Goal: Task Accomplishment & Management: Complete application form

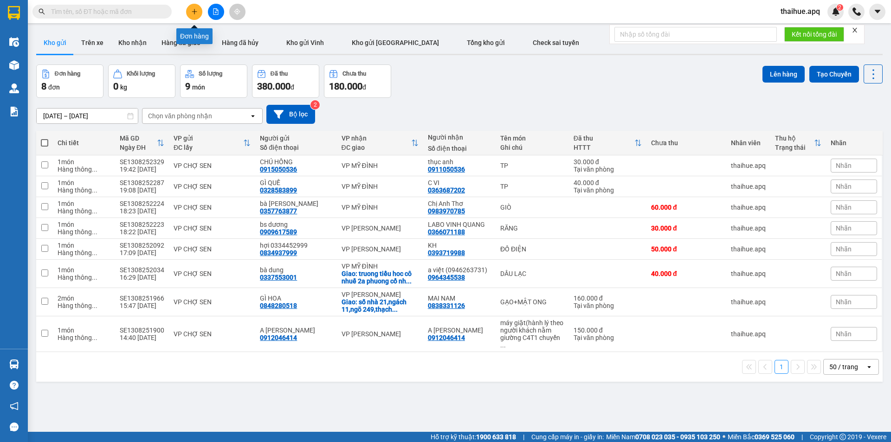
click at [194, 10] on icon "plus" at bounding box center [194, 11] width 0 height 5
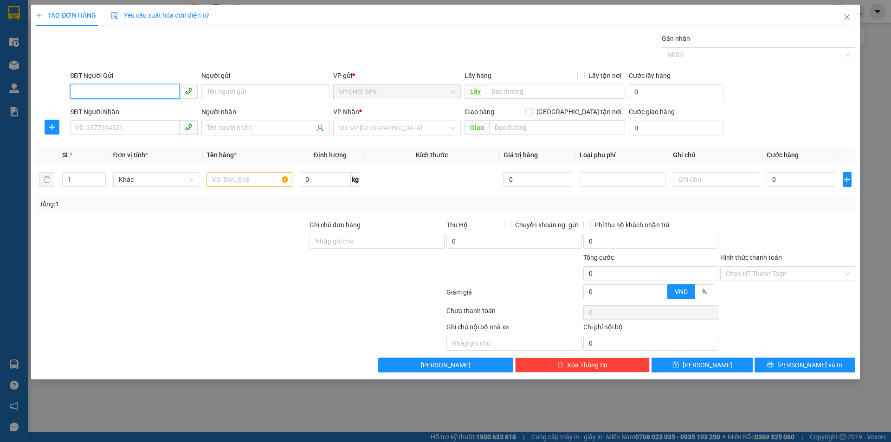
click at [162, 92] on input "SĐT Người Gửi" at bounding box center [124, 91] width 109 height 15
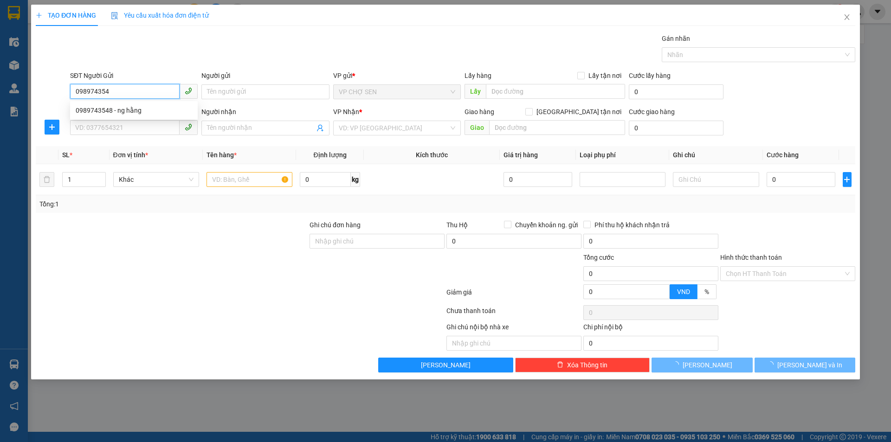
type input "0989743548"
click at [133, 112] on div "0989743548 - ng hằng" at bounding box center [134, 110] width 116 height 10
type input "ng hằng"
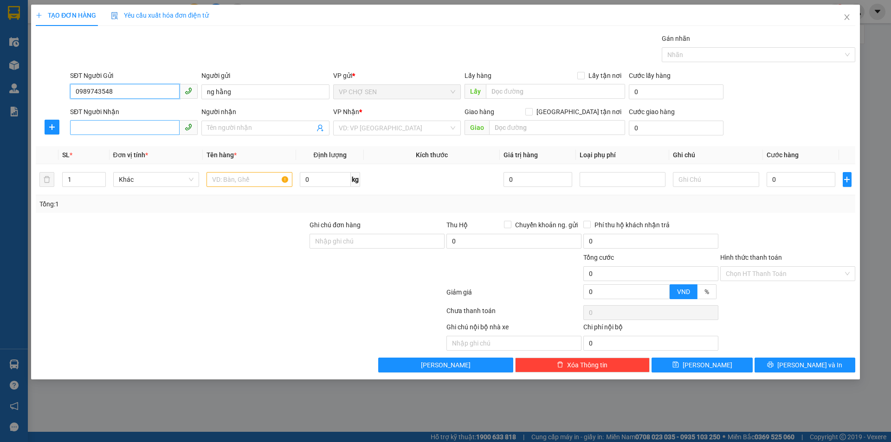
type input "0989743548"
click at [129, 127] on input "SĐT Người Nhận" at bounding box center [124, 127] width 109 height 15
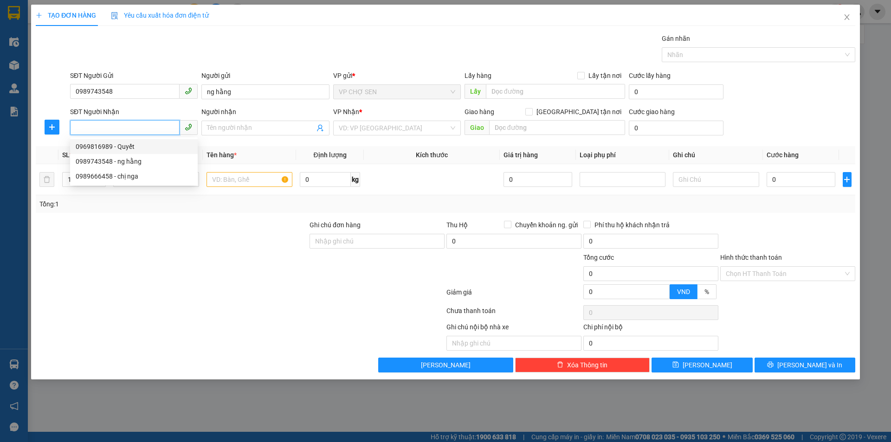
click at [125, 146] on div "0969816989 - Quyết" at bounding box center [134, 147] width 116 height 10
type input "0969816989"
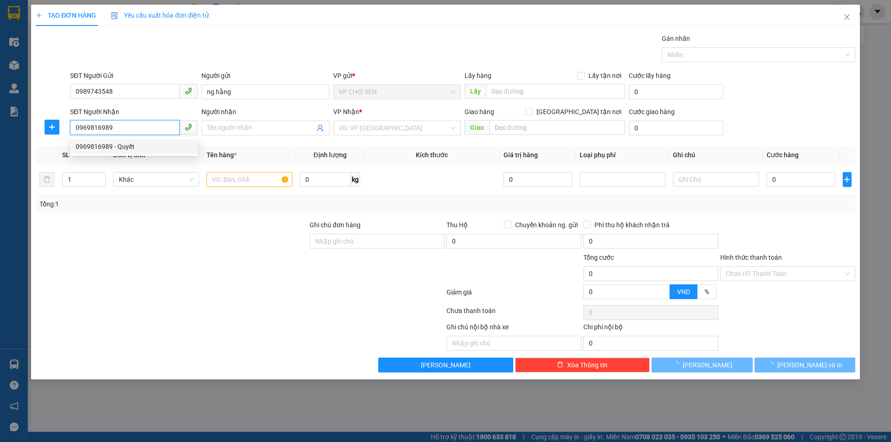
type input "Quyết"
checkbox input "true"
type input "CHUNG CƯ 35 LÃNG HẠ,[GEOGRAPHIC_DATA],[GEOGRAPHIC_DATA]"
type input "60.000"
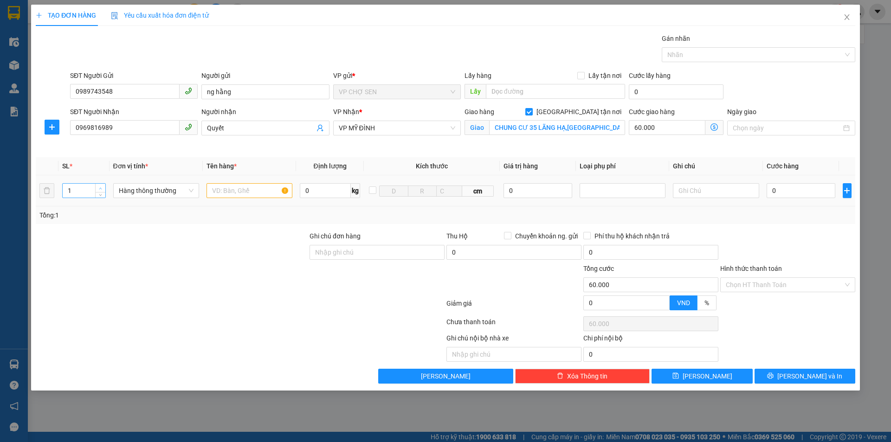
type input "2"
click at [100, 187] on icon "up" at bounding box center [100, 188] width 3 height 3
click at [270, 191] on input "text" at bounding box center [249, 190] width 86 height 15
type input "TP"
click at [714, 125] on icon "dollar-circle" at bounding box center [713, 126] width 7 height 7
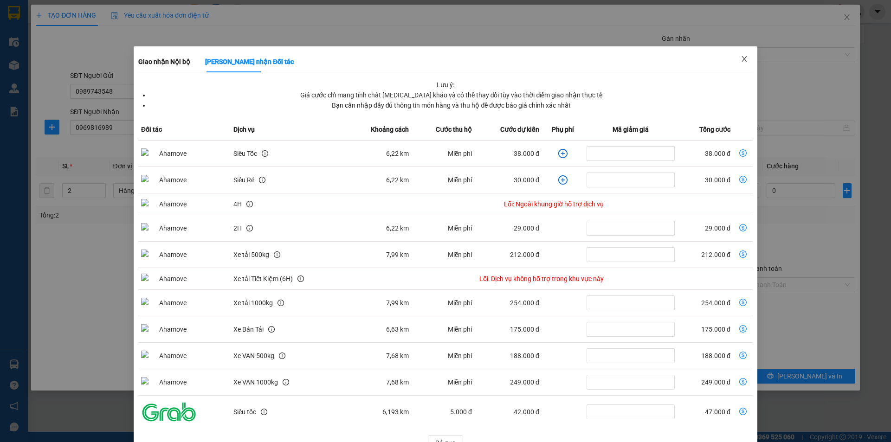
click at [739, 52] on span "Close" at bounding box center [744, 59] width 26 height 26
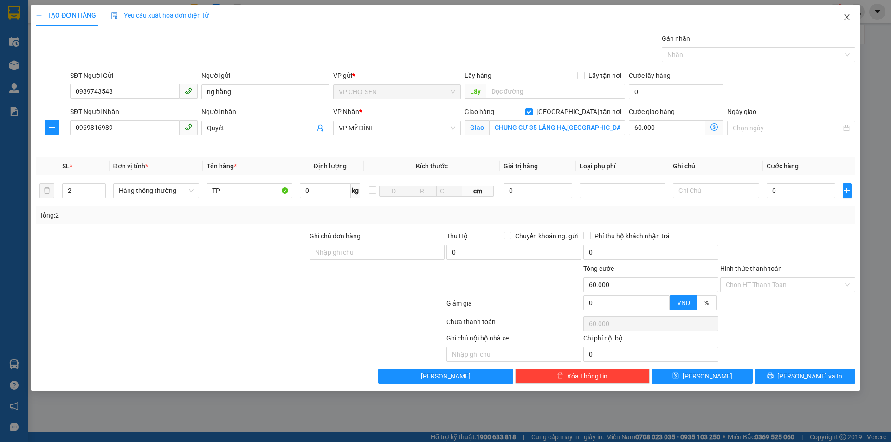
click at [846, 15] on icon "close" at bounding box center [846, 16] width 7 height 7
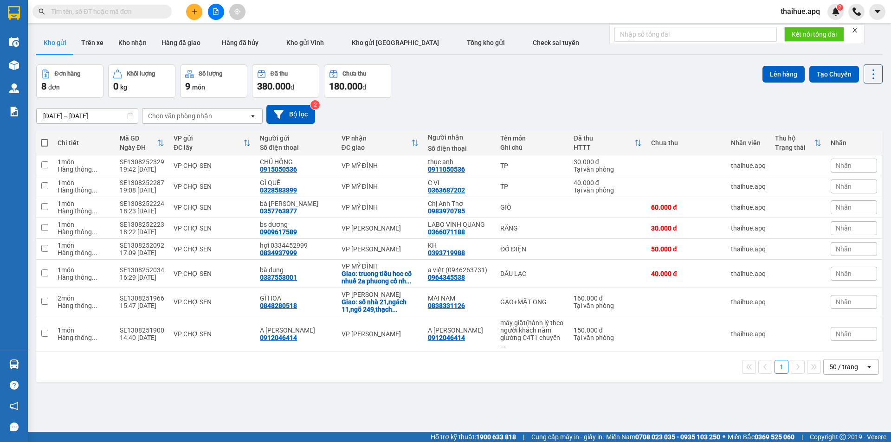
click at [226, 117] on div "Chọn văn phòng nhận" at bounding box center [195, 116] width 107 height 15
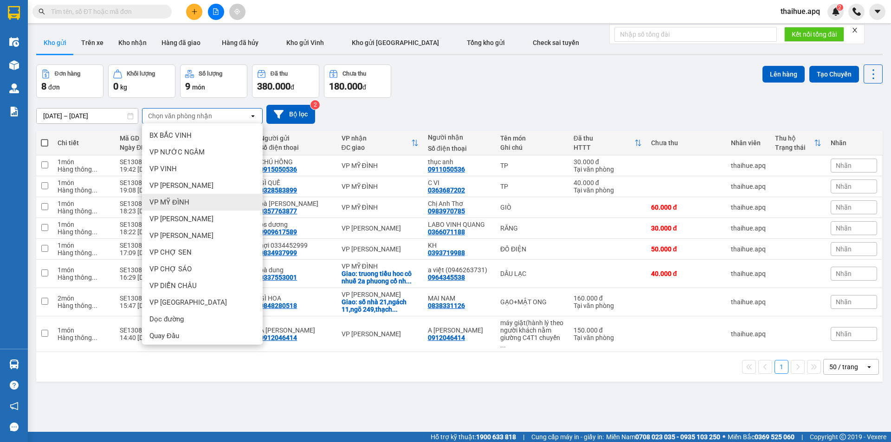
click at [178, 202] on span "VP MỸ ĐÌNH" at bounding box center [169, 202] width 40 height 9
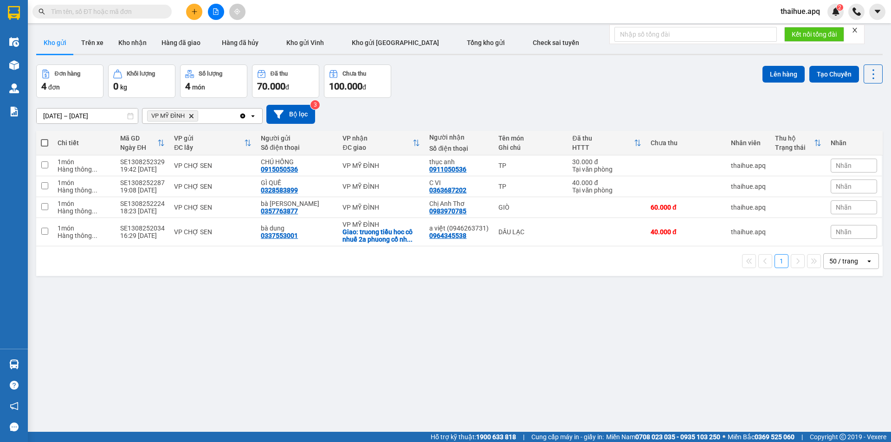
click at [45, 142] on span at bounding box center [44, 142] width 7 height 7
click at [45, 138] on input "checkbox" at bounding box center [45, 138] width 0 height 0
checkbox input "true"
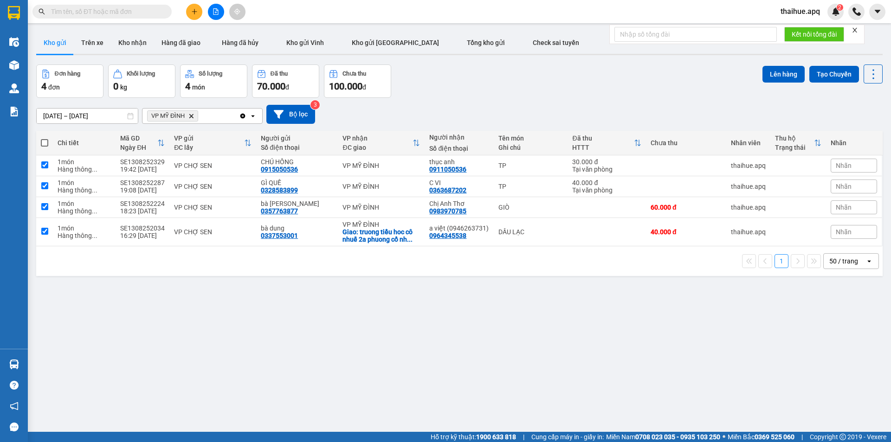
checkbox input "true"
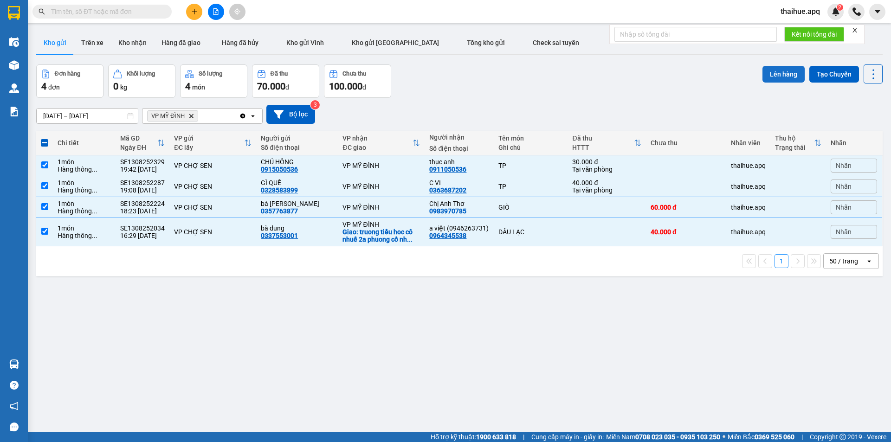
click at [779, 71] on button "Lên hàng" at bounding box center [783, 74] width 42 height 17
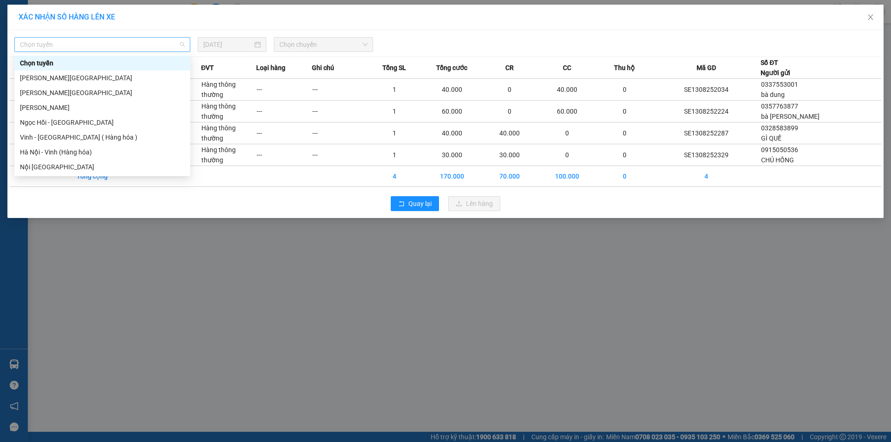
click at [102, 47] on span "Chọn tuyến" at bounding box center [102, 45] width 165 height 14
click at [45, 135] on div "Vinh - [GEOGRAPHIC_DATA] ( Hàng hóa )" at bounding box center [102, 137] width 165 height 10
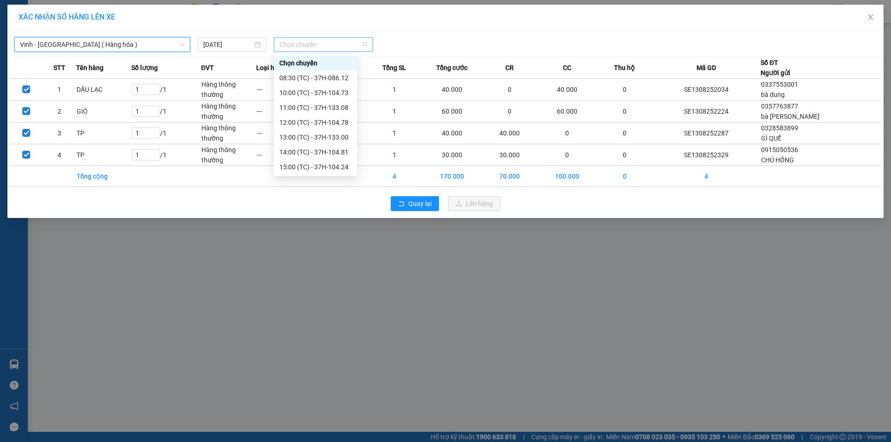
click at [330, 40] on span "Chọn chuyến" at bounding box center [323, 45] width 88 height 14
click at [336, 62] on div "22:10 (TC) - 37H-104.94" at bounding box center [315, 63] width 72 height 10
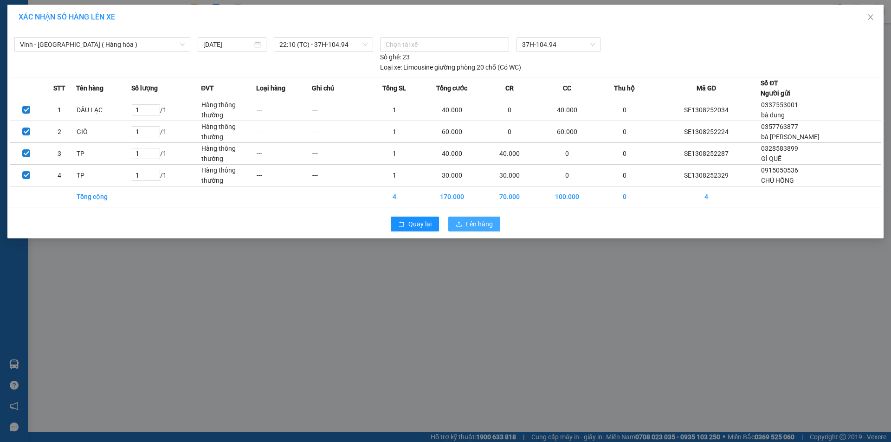
click at [478, 224] on span "Lên hàng" at bounding box center [479, 224] width 27 height 10
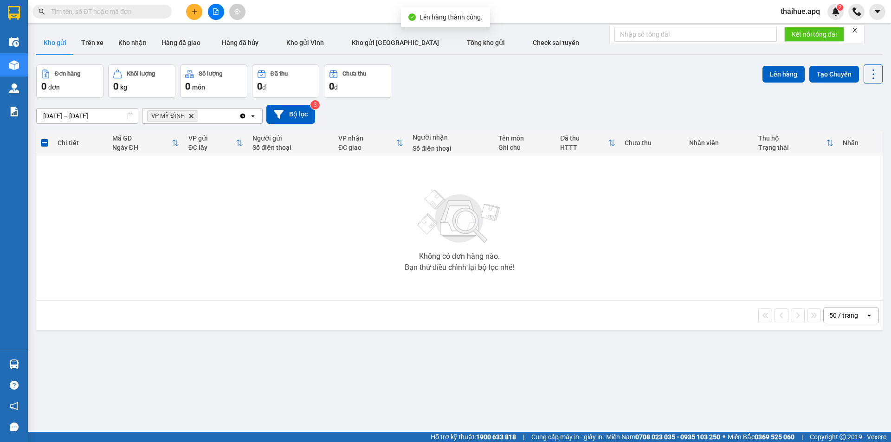
click at [192, 116] on icon "VP MỸ ĐÌNH, close by backspace" at bounding box center [191, 116] width 4 height 4
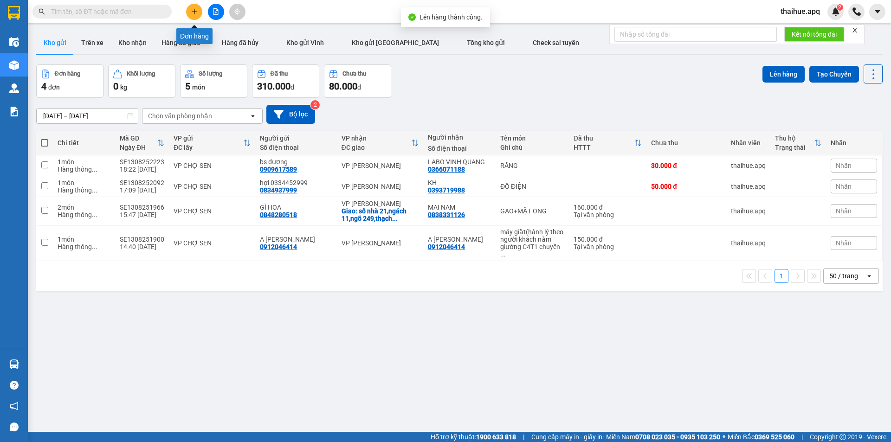
click at [195, 11] on icon "plus" at bounding box center [194, 11] width 6 height 6
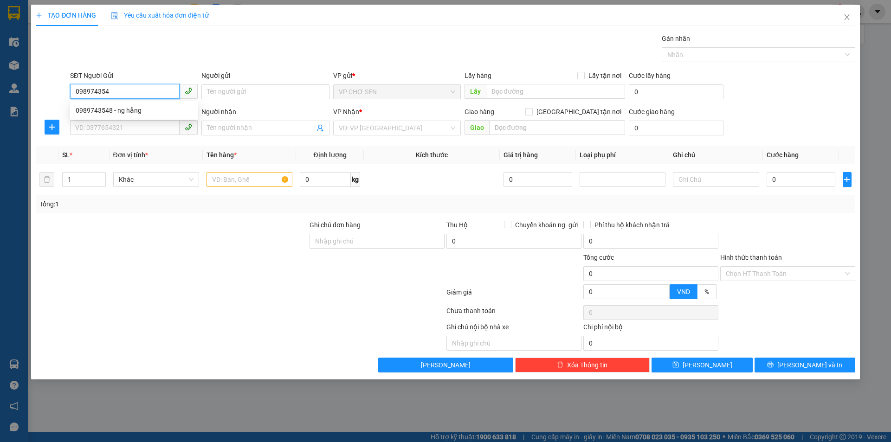
type input "0989743548"
click at [122, 112] on div "0989743548 - ng hằng" at bounding box center [134, 110] width 116 height 10
type input "ng hằng"
type input "0989743548"
click at [108, 128] on input "SĐT Người Nhận" at bounding box center [124, 127] width 109 height 15
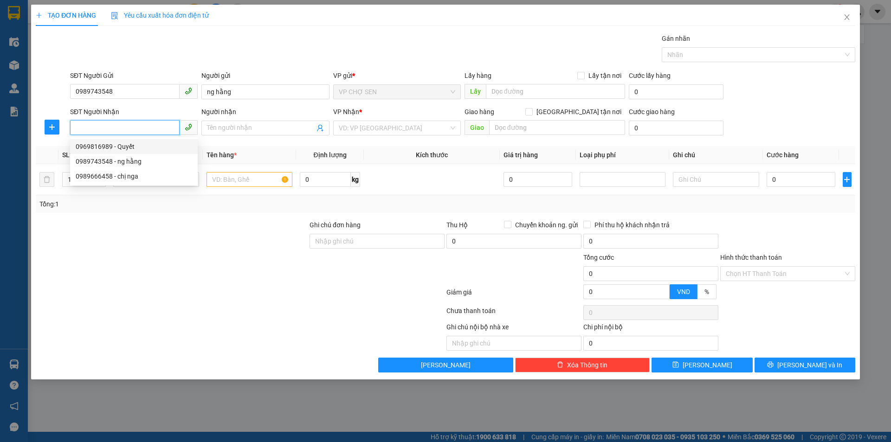
click at [120, 146] on div "0969816989 - Quyết" at bounding box center [134, 147] width 116 height 10
type input "0969816989"
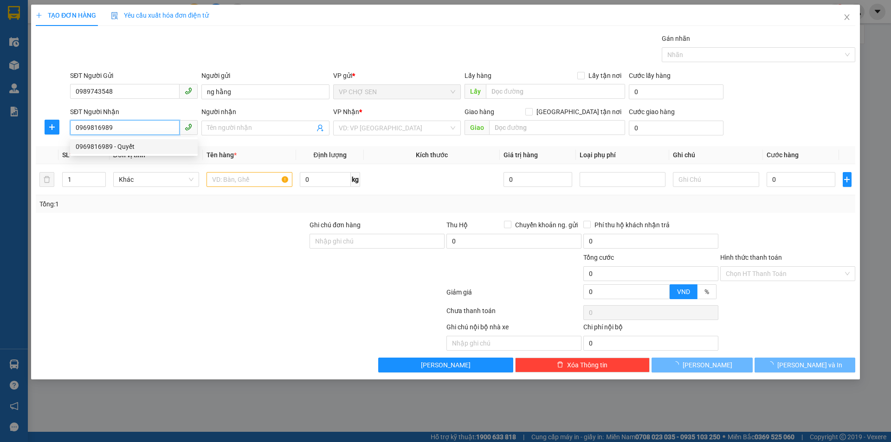
type input "Quyết"
checkbox input "true"
type input "CHUNG CƯ 35 LÃNG HẠ,[GEOGRAPHIC_DATA],[GEOGRAPHIC_DATA]"
type input "60.000"
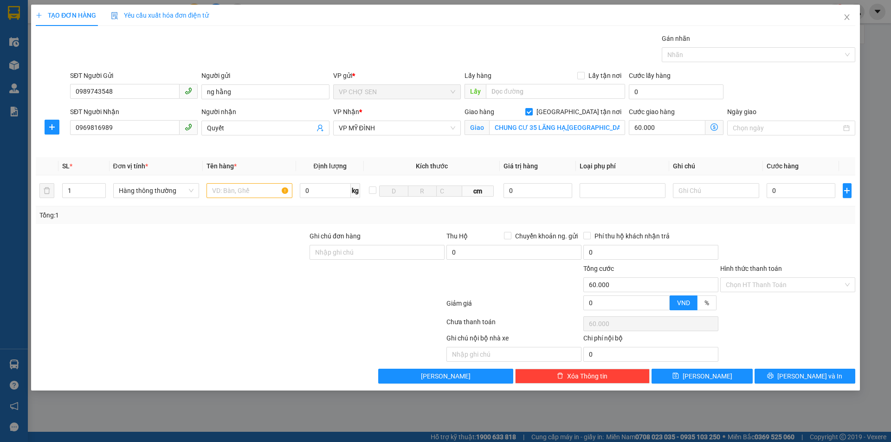
click at [716, 126] on icon "dollar-circle" at bounding box center [713, 126] width 7 height 7
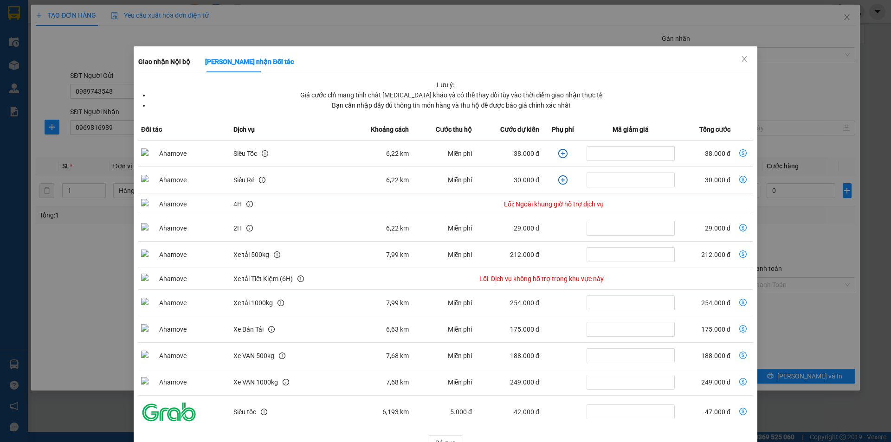
click at [739, 154] on icon "dollar-circle" at bounding box center [742, 152] width 7 height 7
type input "38.000"
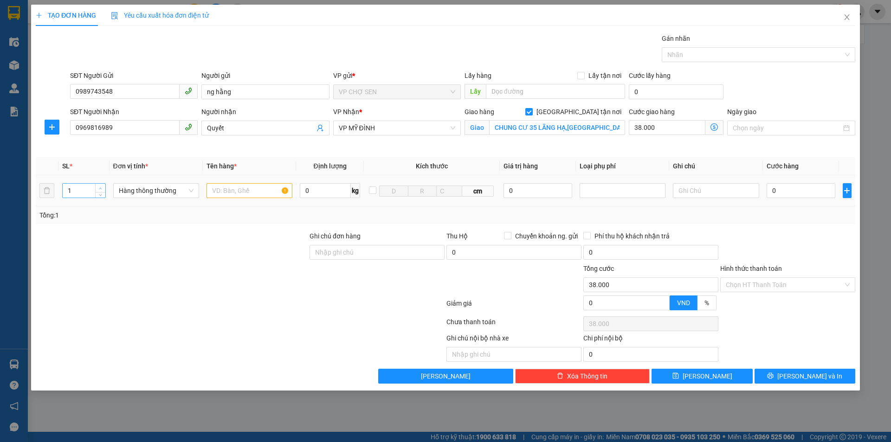
type input "2"
drag, startPoint x: 97, startPoint y: 185, endPoint x: 157, endPoint y: 195, distance: 61.6
click at [97, 185] on span "Increase Value" at bounding box center [100, 188] width 10 height 8
click at [220, 192] on input "text" at bounding box center [249, 190] width 86 height 15
type input "TP"
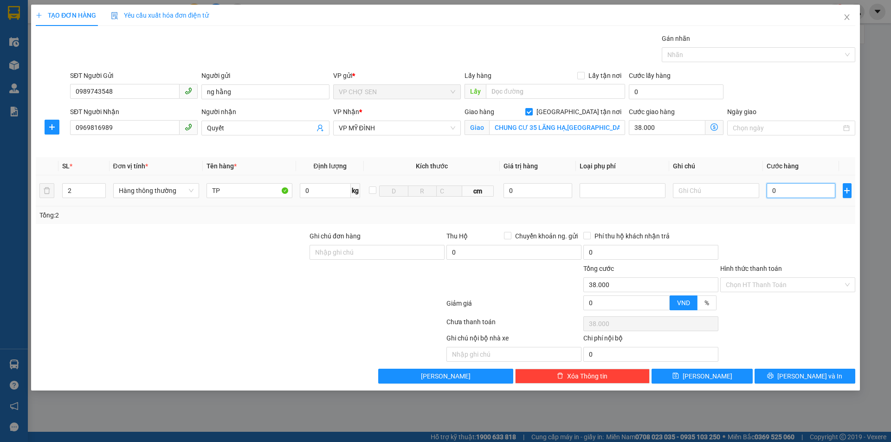
click at [776, 188] on input "0" at bounding box center [800, 190] width 69 height 15
type input "9"
type input "38.009"
type input "90"
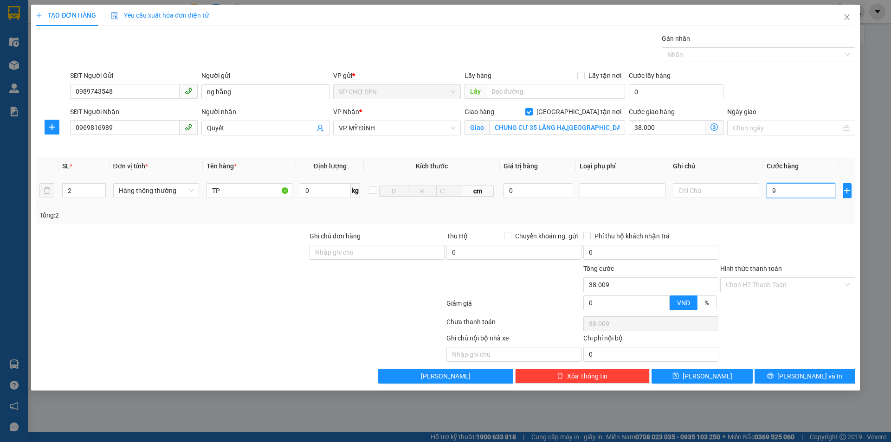
type input "38.090"
type input "900"
type input "38.900"
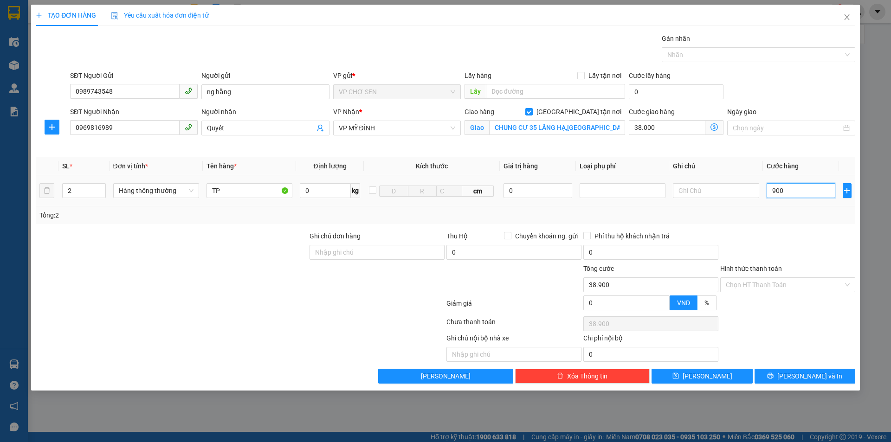
type input "9.000"
type input "47.000"
type input "90.000"
type input "128.000"
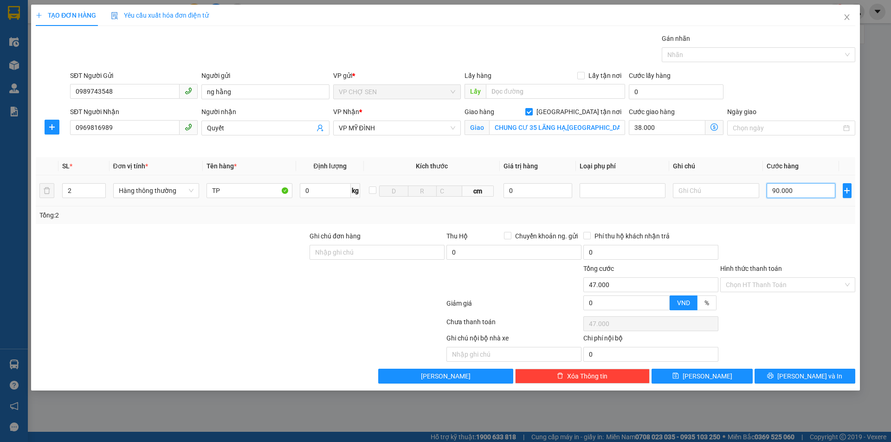
type input "128.000"
type input "90.000"
click at [657, 127] on input "38.000" at bounding box center [667, 127] width 77 height 15
type input "90.000"
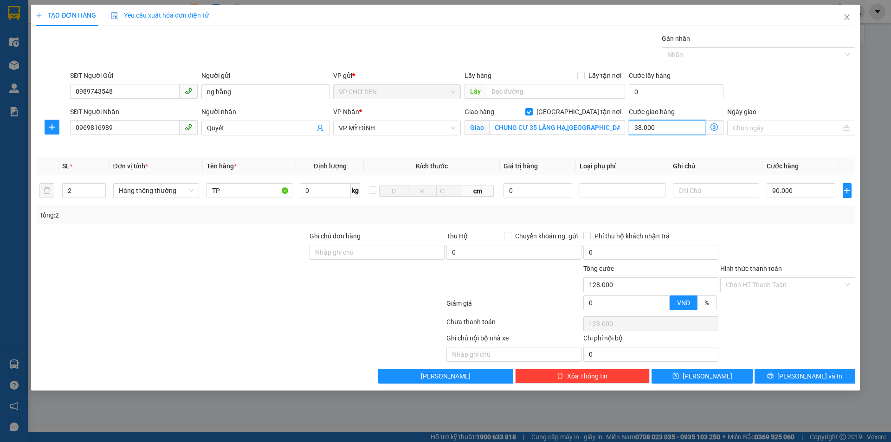
type input "0"
type input "90.007"
type input "7"
type input "90.070"
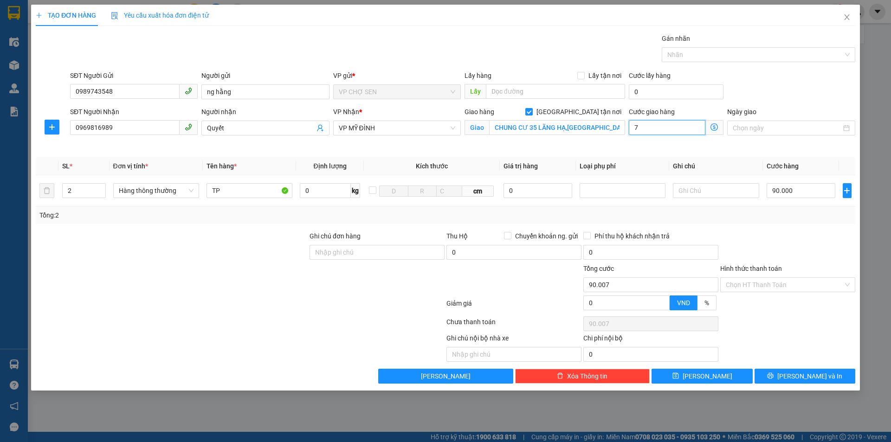
type input "90.070"
type input "70"
type input "90.700"
type input "7.000"
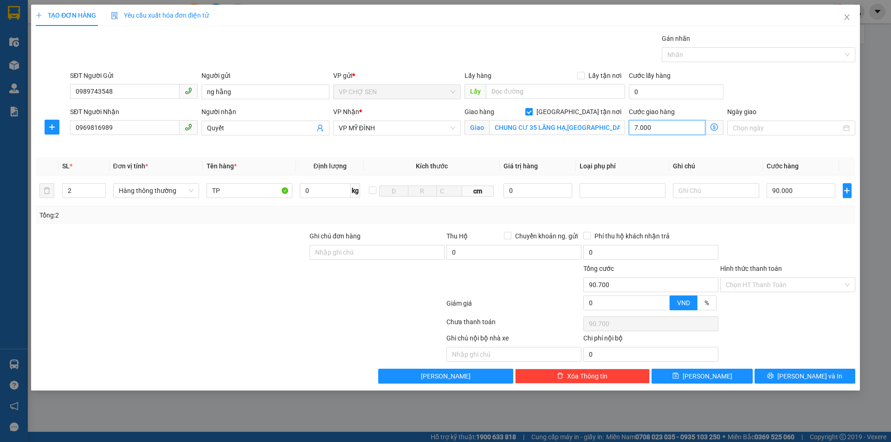
type input "97.000"
type input "160.000"
type input "70.000"
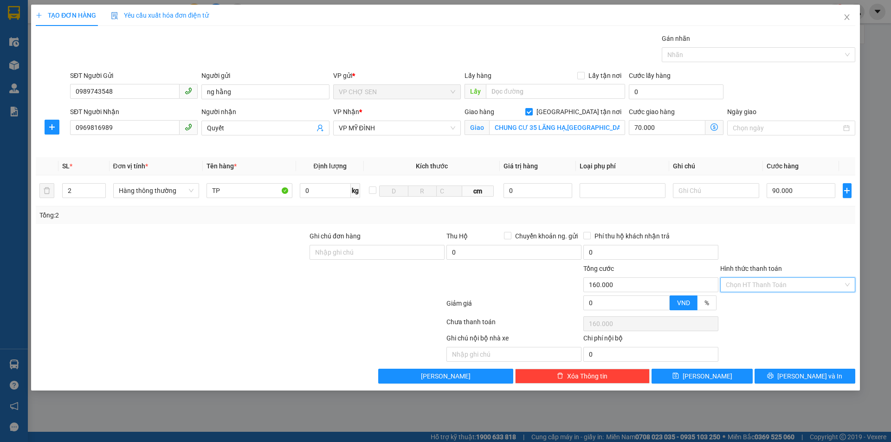
click at [804, 283] on input "Hình thức thanh toán" at bounding box center [784, 285] width 117 height 14
click at [757, 303] on div "Tại văn phòng" at bounding box center [788, 303] width 124 height 10
type input "0"
click at [807, 378] on span "[PERSON_NAME] và In" at bounding box center [809, 376] width 65 height 10
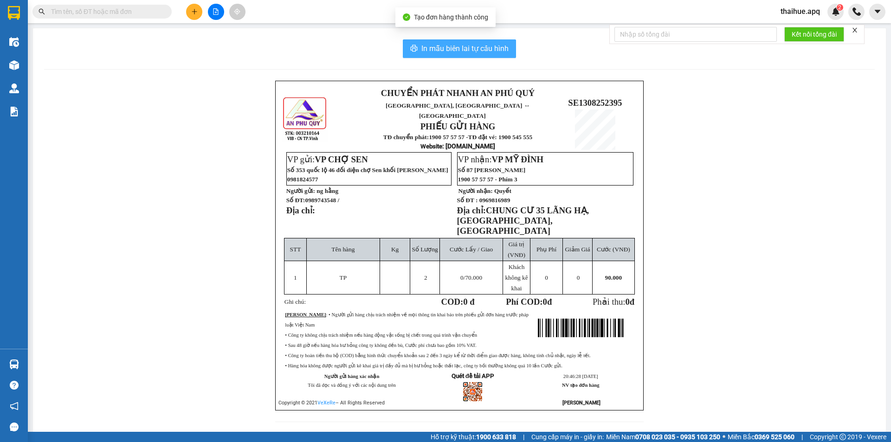
click at [470, 50] on span "In mẫu biên lai tự cấu hình" at bounding box center [464, 49] width 87 height 12
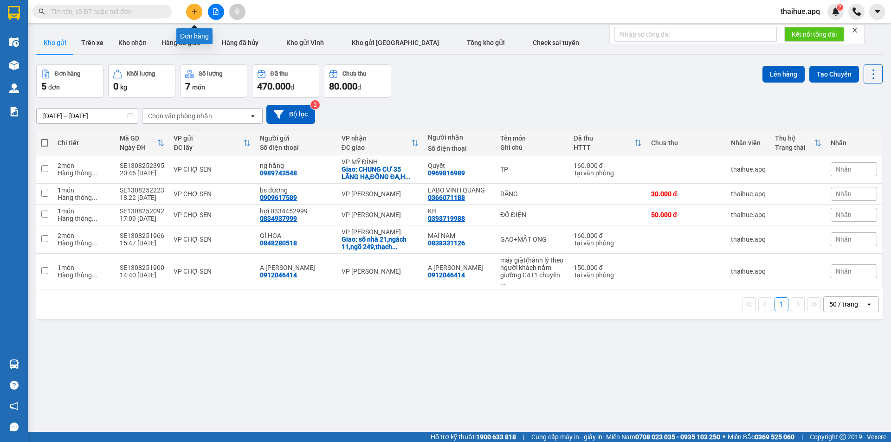
click at [196, 9] on icon "plus" at bounding box center [194, 11] width 6 height 6
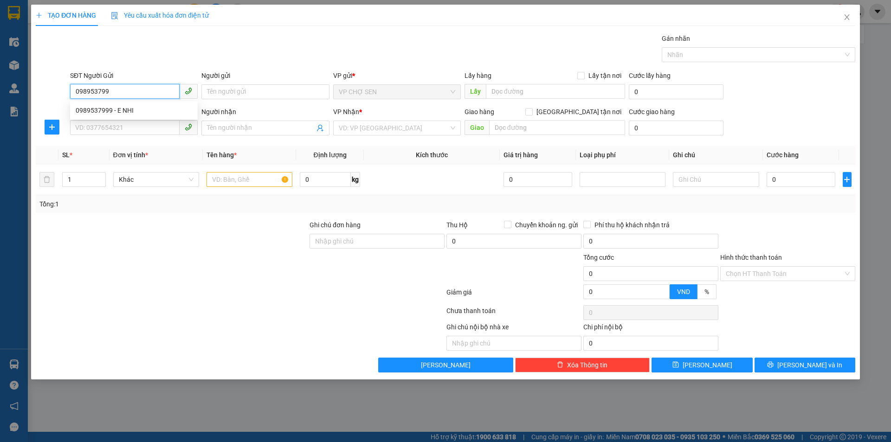
type input "0989537999"
click at [124, 111] on div "0989537999 - E NHI" at bounding box center [134, 110] width 116 height 10
type input "E NHI"
type input "0989537999"
click at [125, 126] on input "SĐT Người Nhận" at bounding box center [124, 127] width 109 height 15
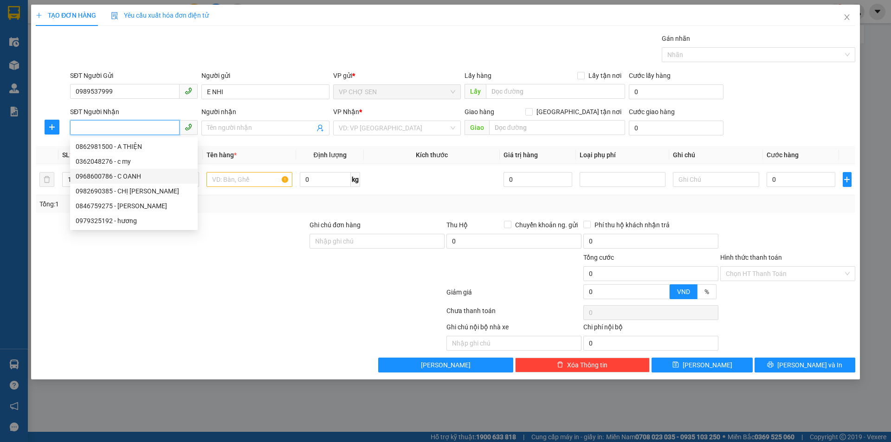
click at [107, 177] on div "0968600786 - C OANH" at bounding box center [134, 176] width 116 height 10
type input "0968600786"
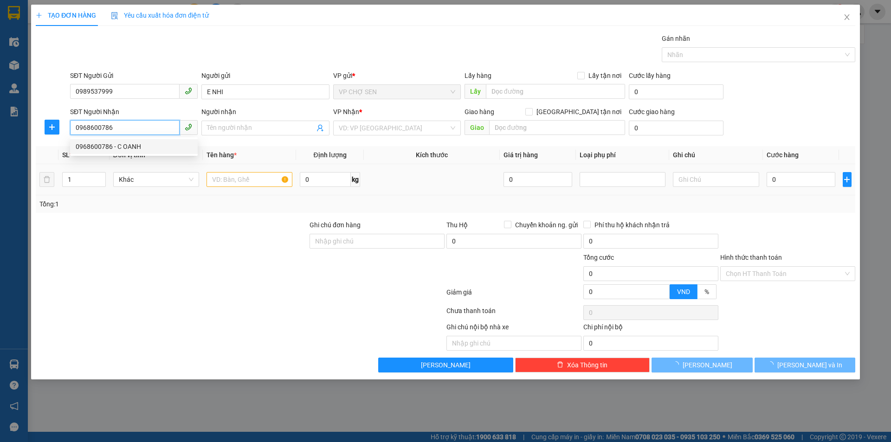
type input "C OANH"
checkbox input "true"
type input "lô B9,kđt mới đại kim,đường [PERSON_NAME],[PERSON_NAME]"
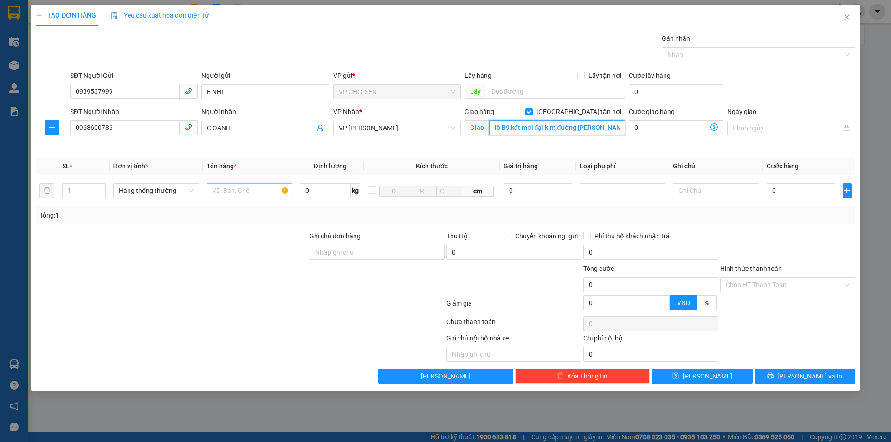
click at [591, 127] on input "lô B9,kđt mới đại kim,đường [PERSON_NAME],[PERSON_NAME]" at bounding box center [557, 127] width 136 height 15
click at [593, 123] on input "lô B9,kđt mới đại kim,đường [PERSON_NAME],[PERSON_NAME]" at bounding box center [557, 127] width 136 height 15
click at [220, 185] on input "text" at bounding box center [249, 190] width 86 height 15
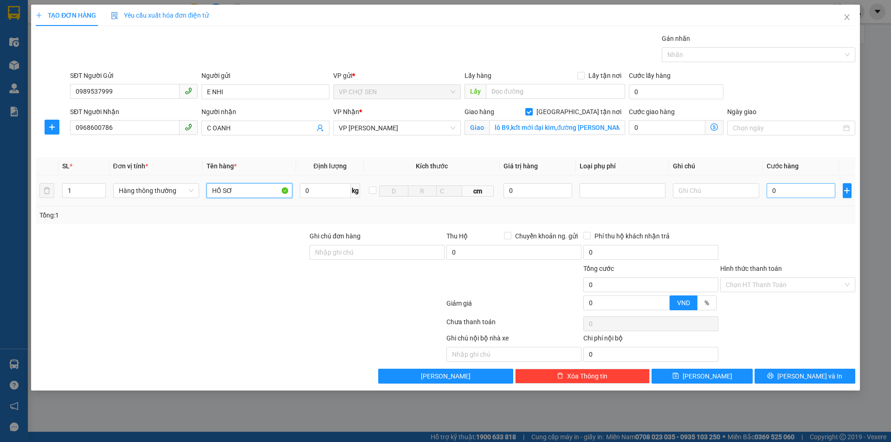
type input "HỒ SƠ"
click at [780, 192] on input "0" at bounding box center [800, 190] width 69 height 15
type input "3"
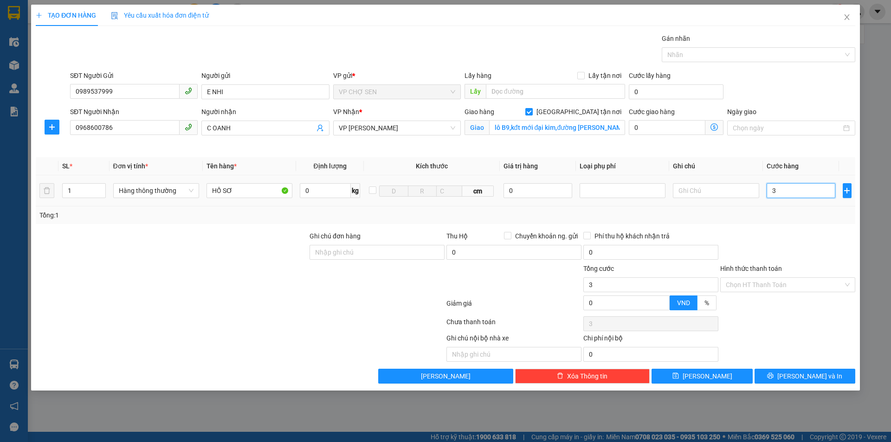
type input "30"
type input "300"
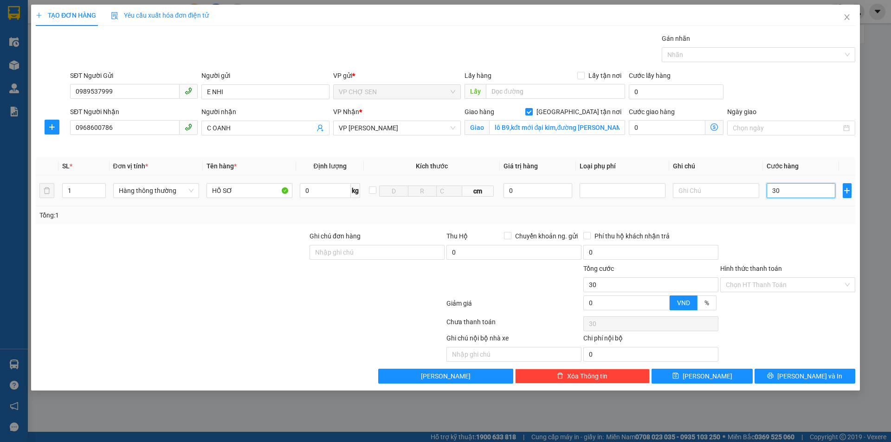
type input "300"
type input "3.000"
type input "30.000"
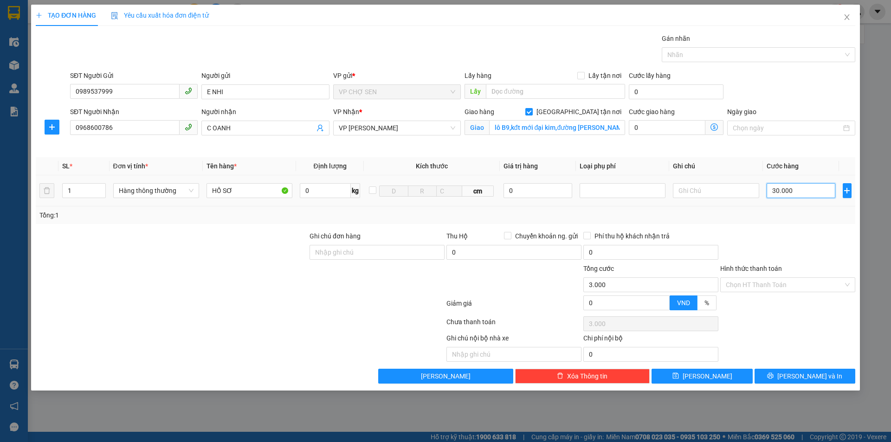
type input "30.000"
click at [758, 281] on input "Hình thức thanh toán" at bounding box center [784, 285] width 117 height 14
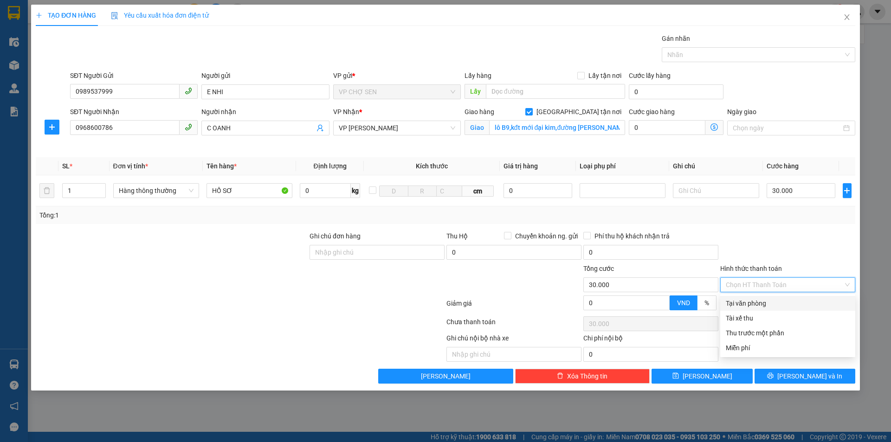
click at [747, 307] on div "Tại văn phòng" at bounding box center [788, 303] width 124 height 10
type input "0"
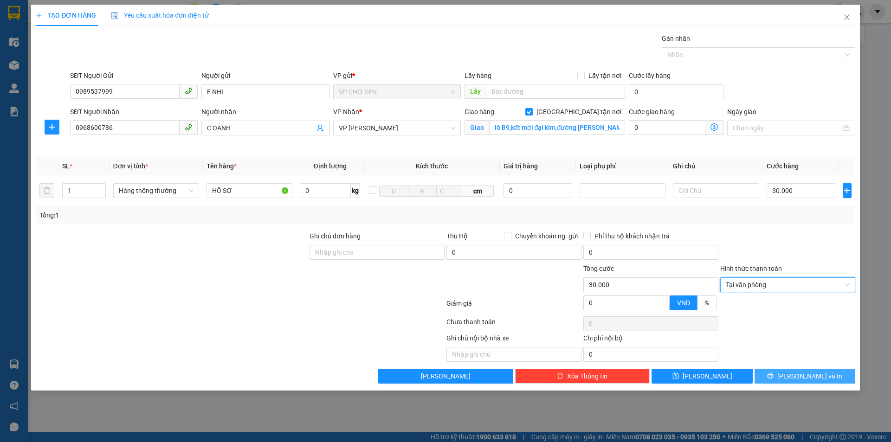
click at [773, 373] on icon "printer" at bounding box center [770, 376] width 6 height 6
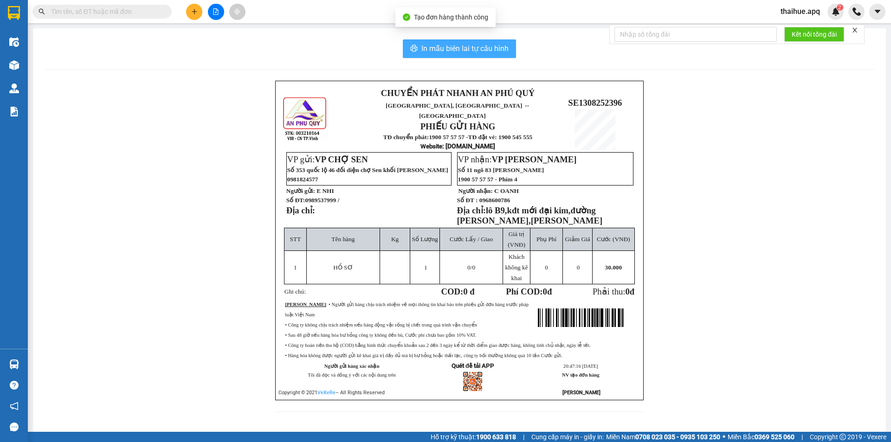
click at [478, 45] on span "In mẫu biên lai tự cấu hình" at bounding box center [464, 49] width 87 height 12
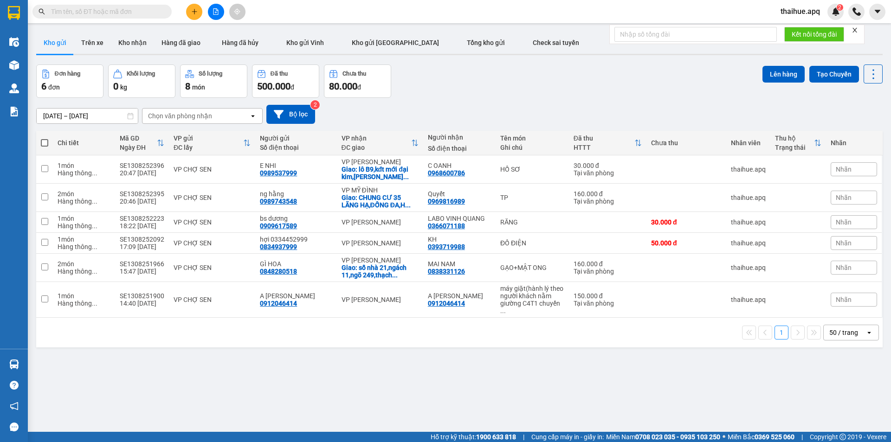
click at [336, 387] on div "ver 1.8.137 Kho gửi Trên xe Kho nhận Hàng đã giao Hàng đã hủy Kho gửi Vinh Kho …" at bounding box center [459, 249] width 854 height 442
click at [230, 171] on div "VP CHỢ SEN" at bounding box center [212, 169] width 77 height 7
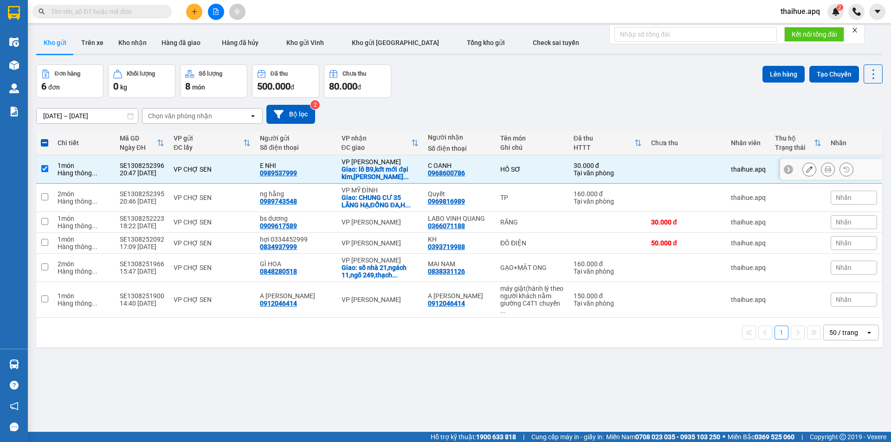
click at [230, 171] on div "VP CHỢ SEN" at bounding box center [212, 169] width 77 height 7
checkbox input "false"
